Goal: Find specific page/section: Find specific page/section

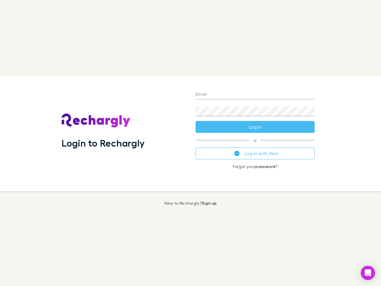
click at [190, 143] on div "Login to Rechargly" at bounding box center [124, 133] width 134 height 115
click at [255, 95] on input "Email" at bounding box center [254, 95] width 119 height 10
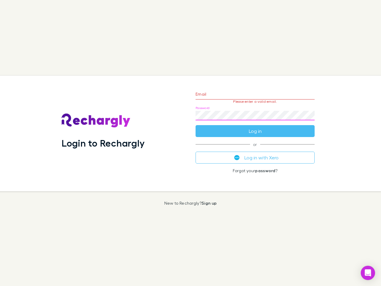
click at [255, 127] on form "Email Please enter a valid email. Password Log in" at bounding box center [254, 111] width 119 height 52
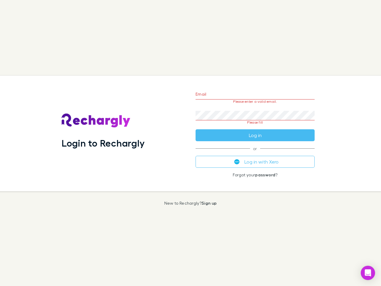
click at [255, 153] on div "Email Please enter a valid email. Password Please fill Log in or Log in with Xe…" at bounding box center [255, 133] width 128 height 115
click at [368, 272] on icon "Open Intercom Messenger" at bounding box center [368, 272] width 6 height 7
